Goal: Information Seeking & Learning: Learn about a topic

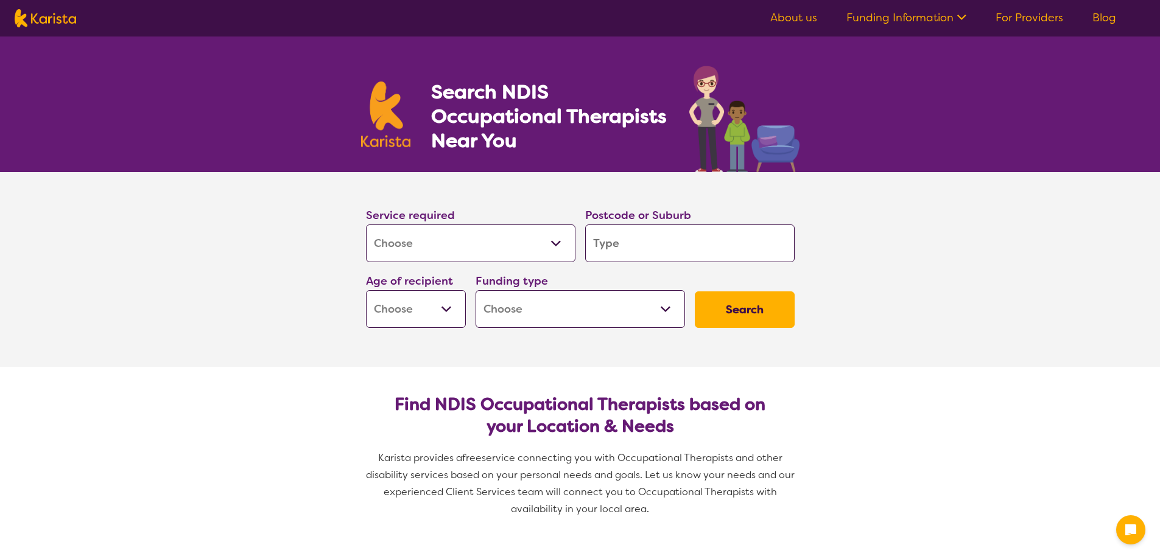
select select "[MEDICAL_DATA]"
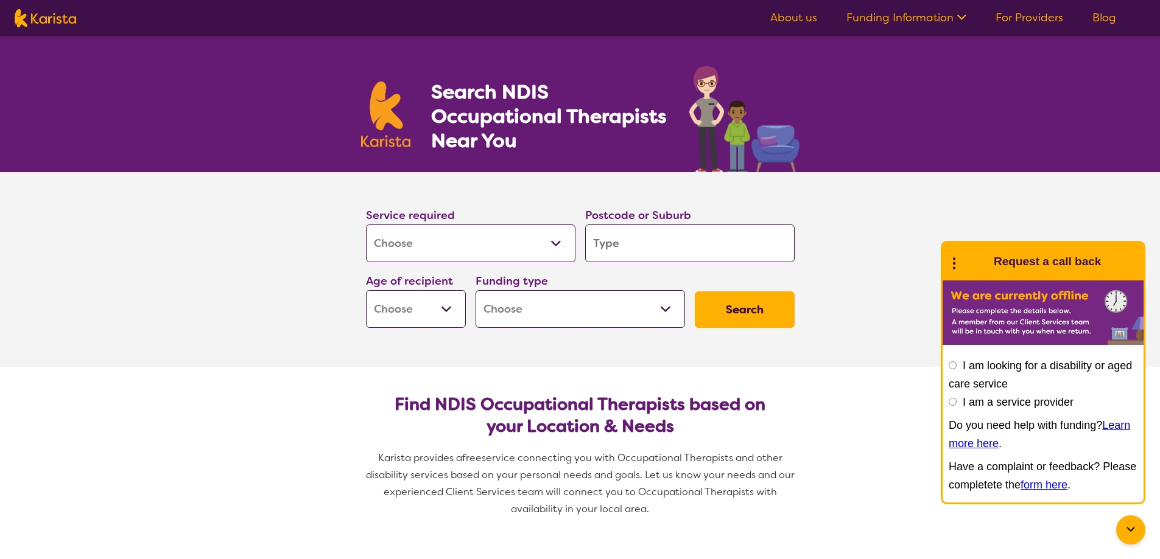
click at [623, 244] on input "search" at bounding box center [689, 244] width 209 height 38
type input "3"
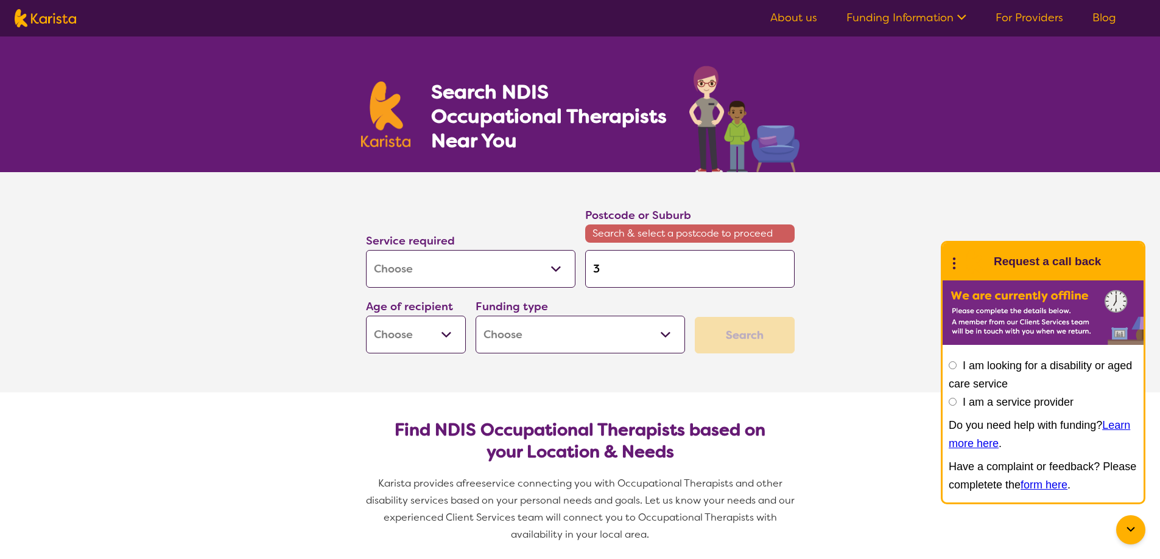
type input "30"
type input "301"
type input "3012"
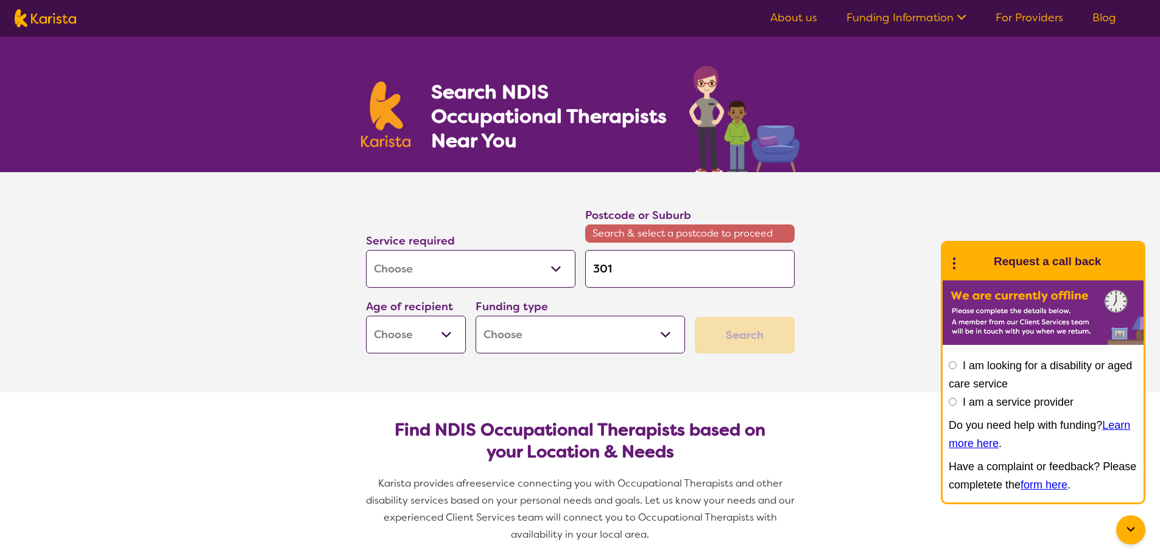
type input "3012"
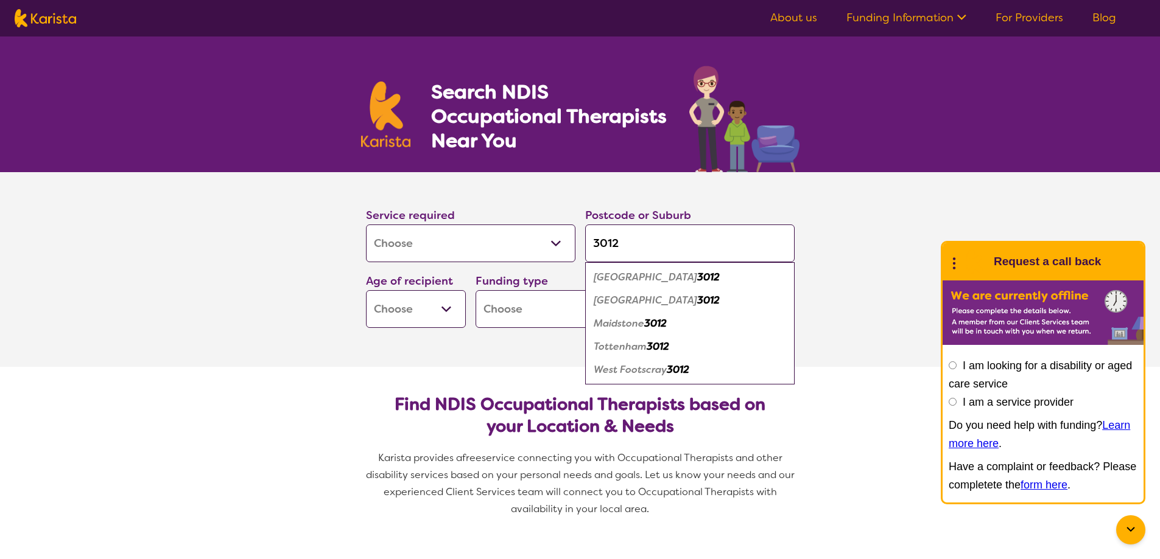
type input "3012"
click at [445, 304] on select "Early Childhood - 0 to 9 Child - 10 to 11 Adolescent - 12 to 17 Adult - 18 to 6…" at bounding box center [416, 309] width 100 height 38
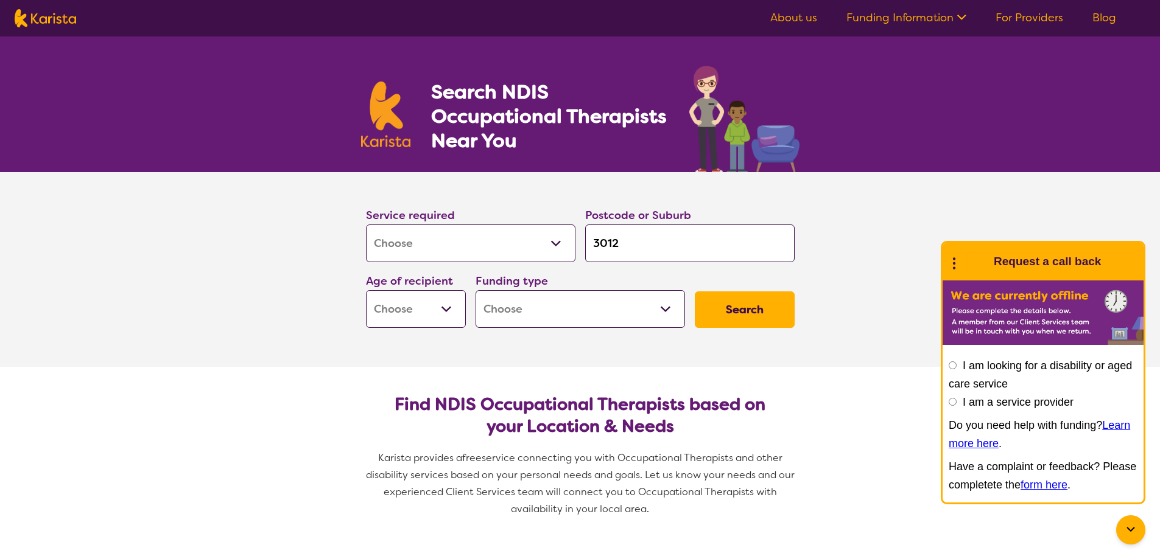
select select "AG"
click at [366, 290] on select "Early Childhood - 0 to 9 Child - 10 to 11 Adolescent - 12 to 17 Adult - 18 to 6…" at bounding box center [416, 309] width 100 height 38
select select "AG"
click at [663, 310] on select "Home Care Package (HCP) National Disability Insurance Scheme (NDIS) I don't know" at bounding box center [579, 309] width 209 height 38
select select "HCP"
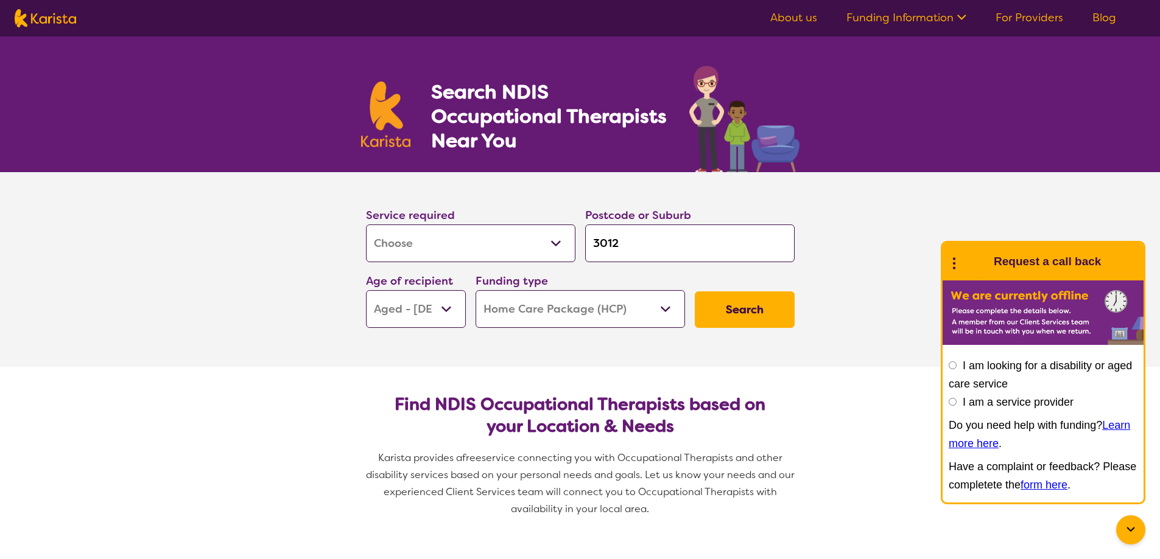
click at [475, 290] on select "Home Care Package (HCP) National Disability Insurance Scheme (NDIS) I don't know" at bounding box center [579, 309] width 209 height 38
select select "HCP"
click at [748, 305] on button "Search" at bounding box center [745, 310] width 100 height 37
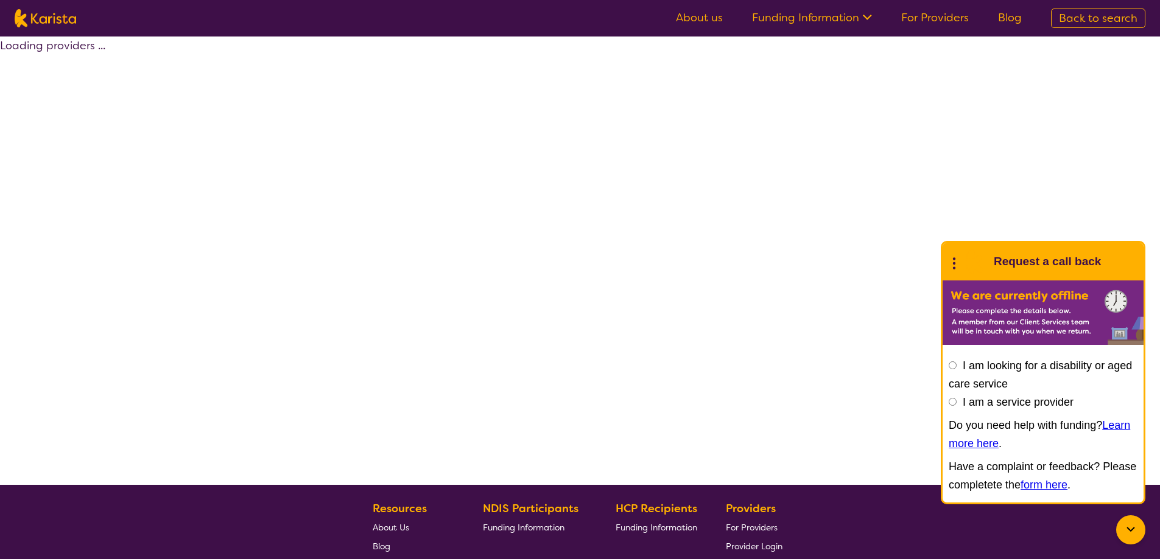
select select "[MEDICAL_DATA]"
select select "AG"
select select "HCP"
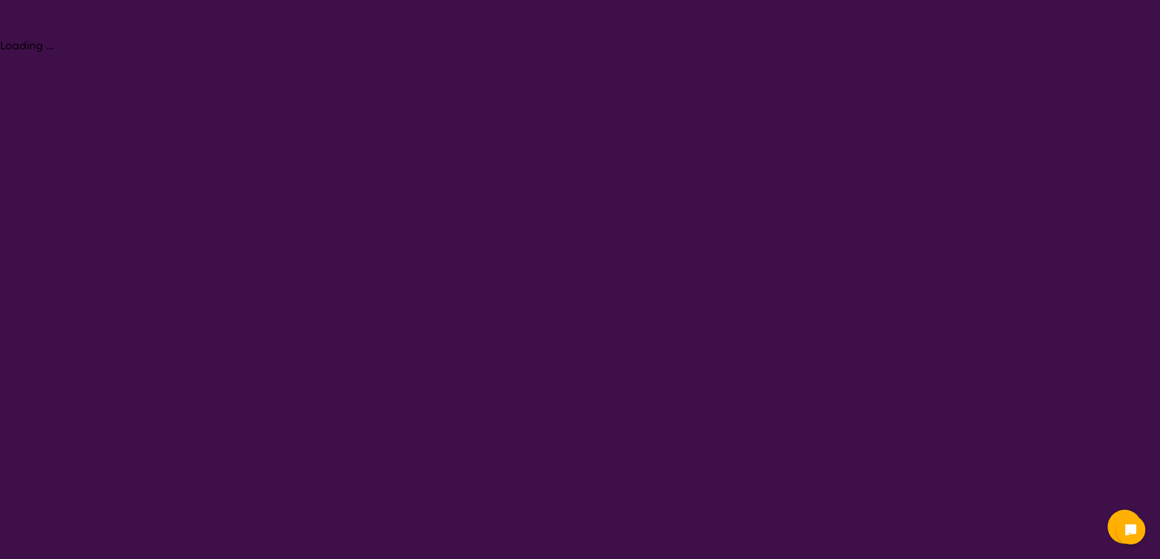
select select "[MEDICAL_DATA]"
select select "AG"
select select "HCP"
select select "[MEDICAL_DATA]"
select select "AG"
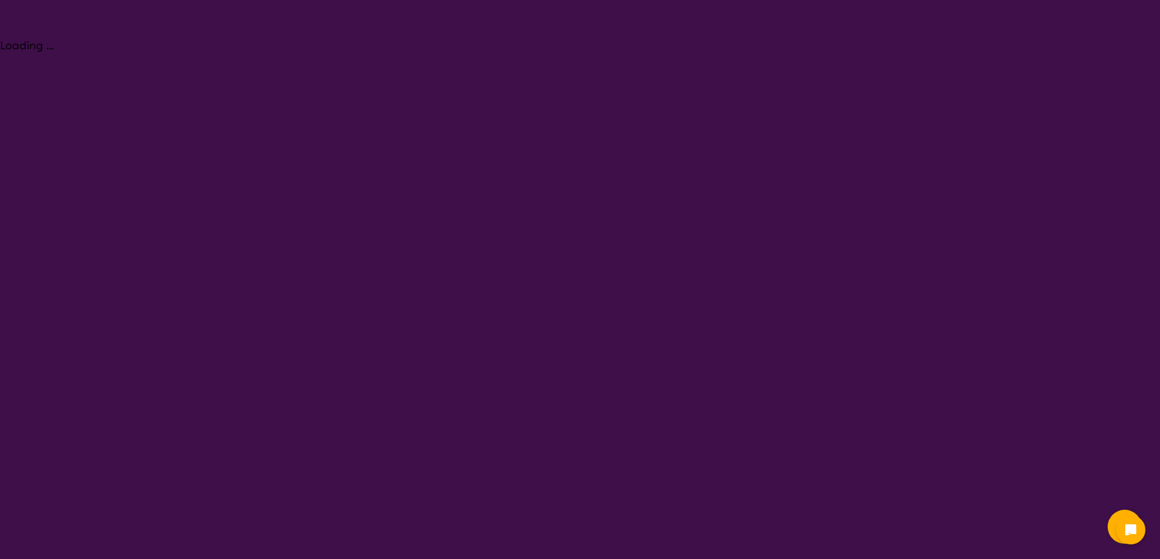
select select "HCP"
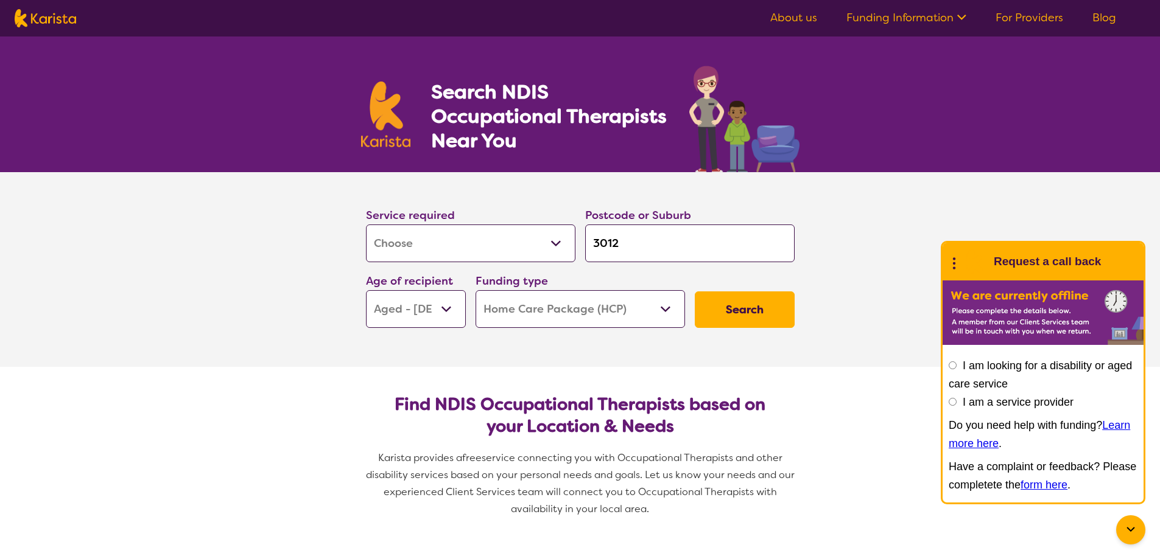
click at [737, 310] on button "Search" at bounding box center [745, 310] width 100 height 37
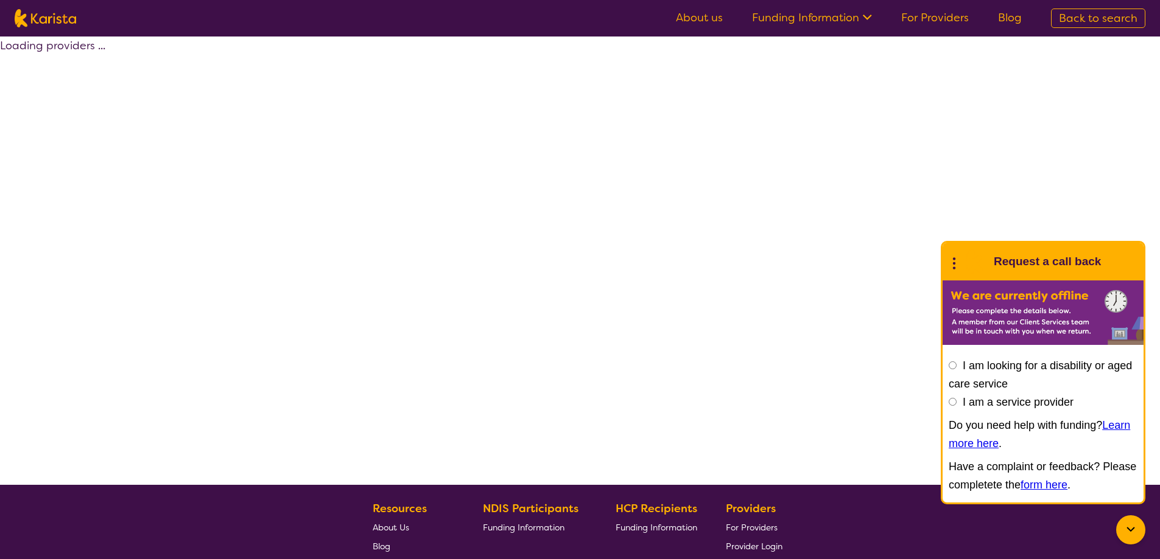
select select "[MEDICAL_DATA]"
select select "AG"
select select "HCP"
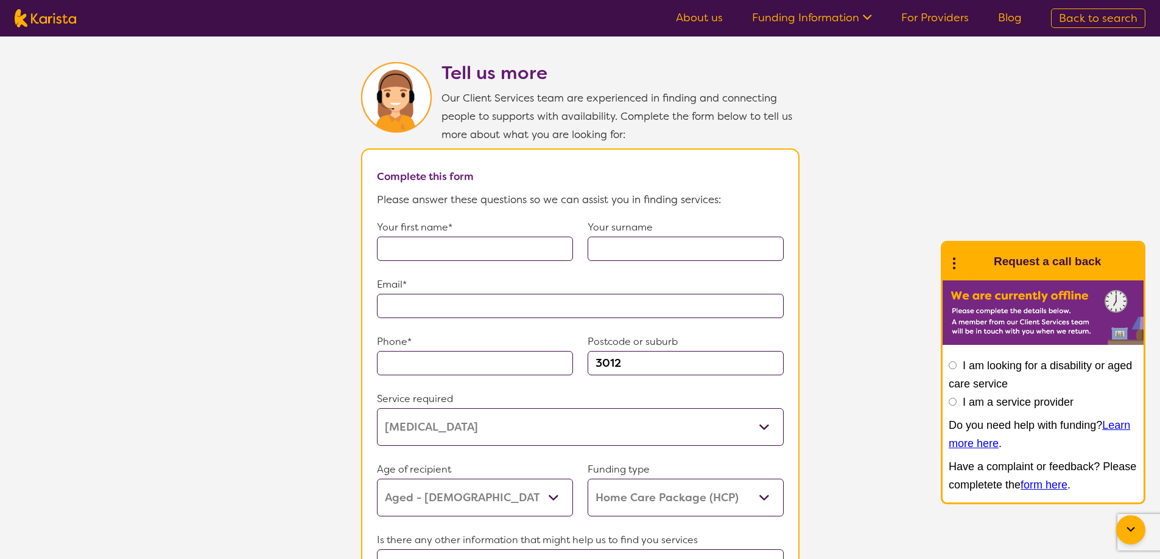
scroll to position [752, 0]
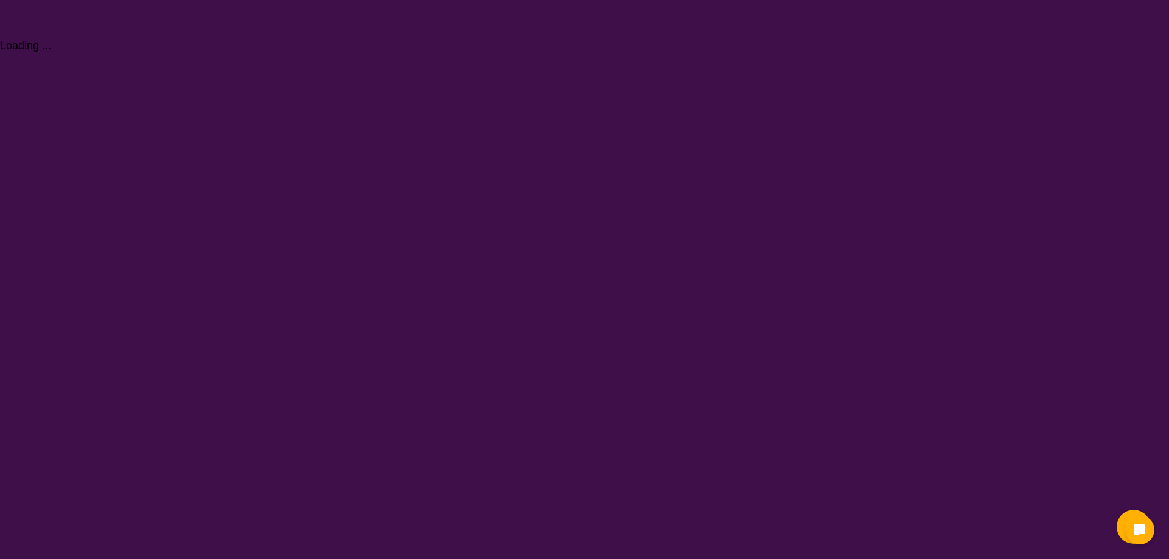
select select "[MEDICAL_DATA]"
select select "AG"
select select "HCP"
select select "[MEDICAL_DATA]"
select select "AG"
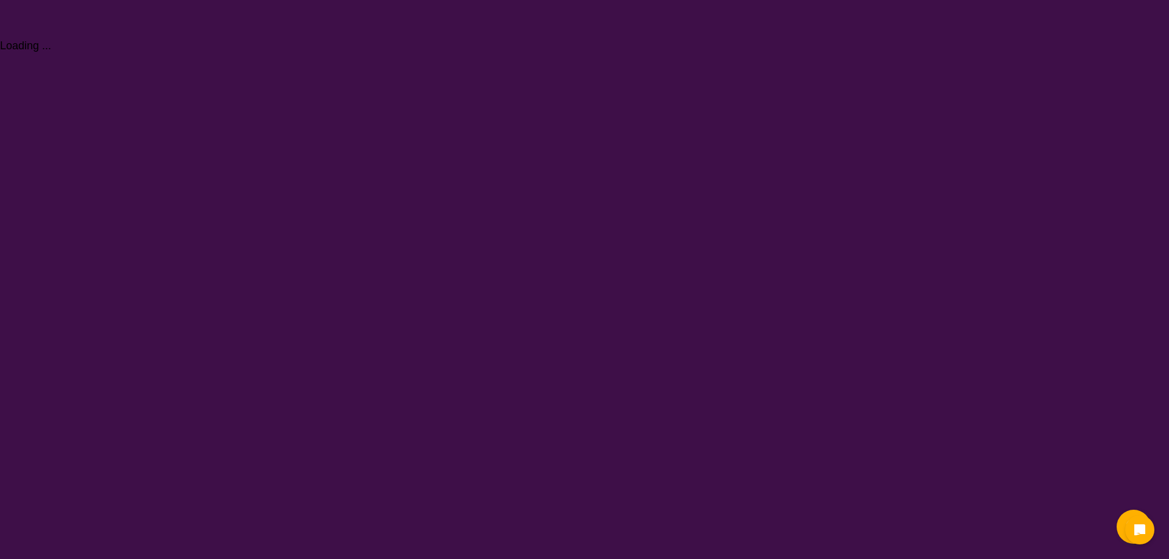
select select "HCP"
